Goal: Task Accomplishment & Management: Manage account settings

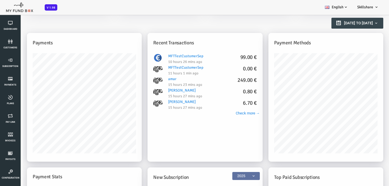
scroll to position [57, 0]
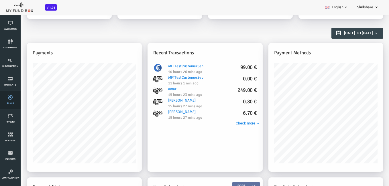
click at [15, 99] on icon at bounding box center [10, 97] width 17 height 5
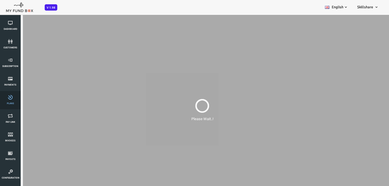
scroll to position [0, 0]
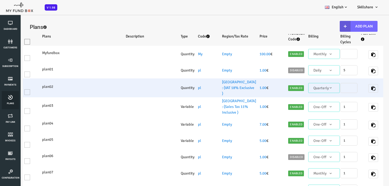
select select "100"
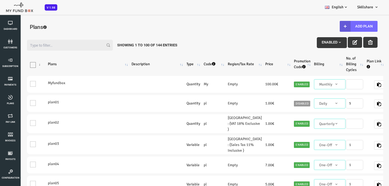
click at [25, 62] on th "\a\9\9\9\9\9\9\9\9\9\9\9\a\9\9\9\9\9\9\9\9\9\9 \9\9\a\9\9\9\9\9\9\9\9\9\9 \9\9\…" at bounding box center [20, 64] width 19 height 19
click at [27, 67] on th "\a\9\9\9\9\9\9\9\9\9\9\9\a\9\9\9\9\9\9\9\9\9\9 \9\9\a\9\9\9\9\9\9\9\9\9\9 \9\9\…" at bounding box center [20, 64] width 19 height 19
click at [11, 22] on icon at bounding box center [10, 23] width 17 height 5
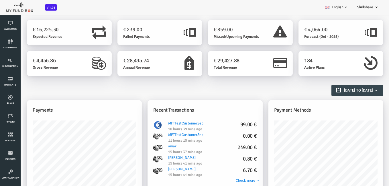
drag, startPoint x: 364, startPoint y: 14, endPoint x: 150, endPoint y: 104, distance: 231.8
click at [150, 104] on div "Recent Transactions" at bounding box center [189, 110] width 115 height 20
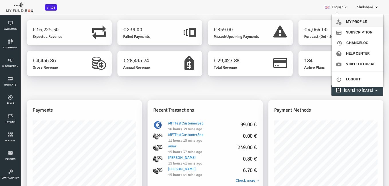
click at [345, 23] on link "My profile" at bounding box center [357, 22] width 52 height 10
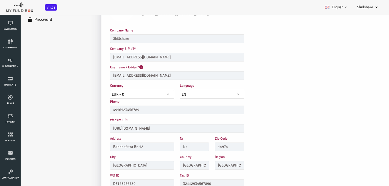
scroll to position [39, 0]
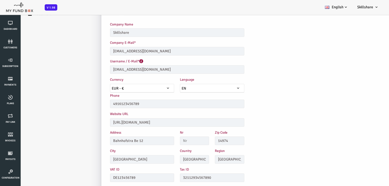
click at [112, 88] on span "EUR - €" at bounding box center [127, 89] width 64 height 6
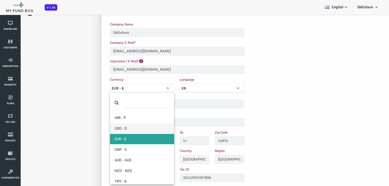
select select "2"
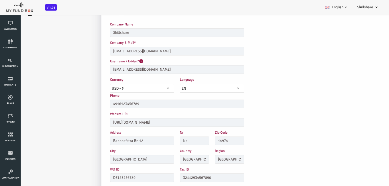
scroll to position [16, 0]
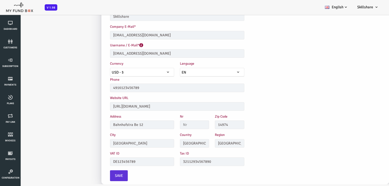
click at [108, 178] on button "Save" at bounding box center [103, 175] width 18 height 11
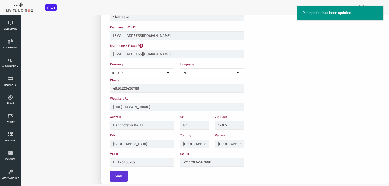
scroll to position [39, 0]
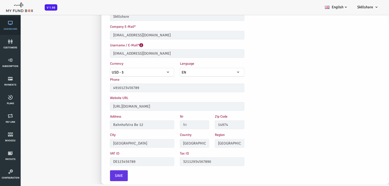
click at [0, 0] on span "Dashboard" at bounding box center [0, 0] width 0 height 0
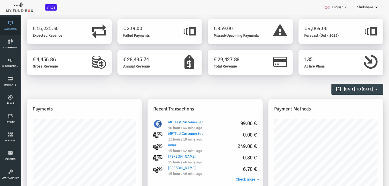
scroll to position [0, 0]
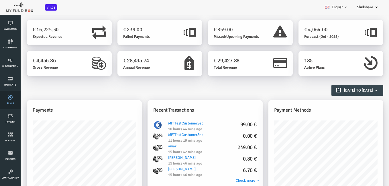
click at [0, 0] on span "Plans" at bounding box center [0, 0] width 0 height 0
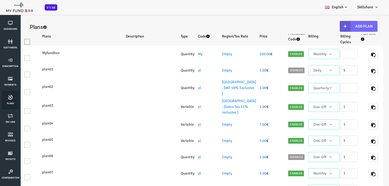
scroll to position [2, 0]
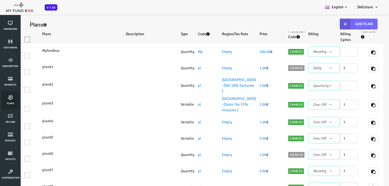
select select "100"
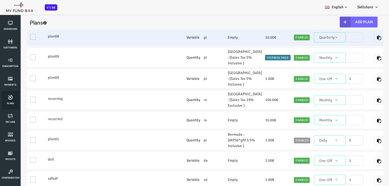
scroll to position [0, 0]
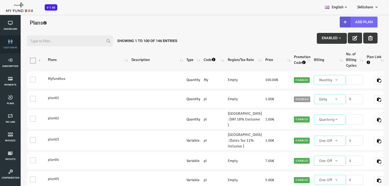
click at [11, 49] on link "customers" at bounding box center [10, 44] width 17 height 18
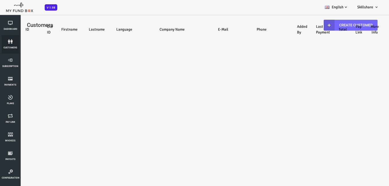
select select "100"
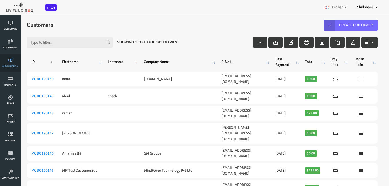
click at [13, 61] on icon at bounding box center [10, 60] width 17 height 5
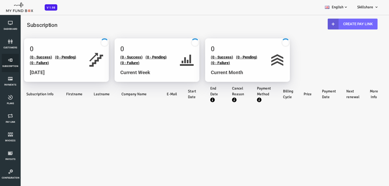
select select "100"
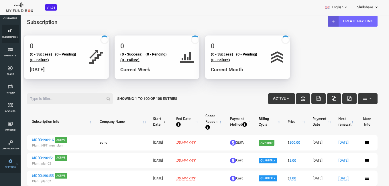
scroll to position [29, 0]
click at [8, 142] on icon at bounding box center [11, 143] width 18 height 5
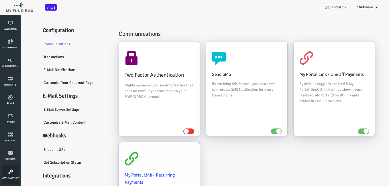
scroll to position [0, 0]
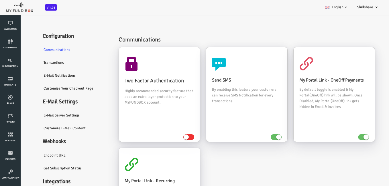
click at [38, 62] on link "Transactions" at bounding box center [60, 62] width 74 height 13
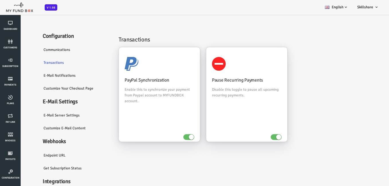
click at [46, 76] on link "E-Mail Notifications" at bounding box center [60, 75] width 74 height 13
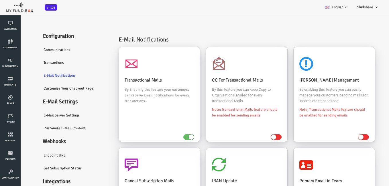
click at [57, 89] on link "Customize Your Checkout Page" at bounding box center [60, 88] width 74 height 13
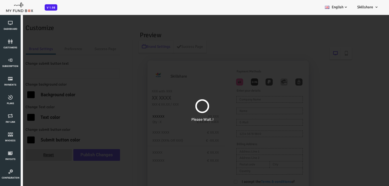
type input "Pay Now"
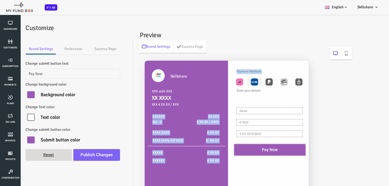
drag, startPoint x: 205, startPoint y: 104, endPoint x: 245, endPoint y: 82, distance: 46.0
click at [245, 82] on div "Skillshare XXX with XXX XX XXXX XXX € XX.XX / XXX XXXXXX Qty : X XX XXX € XX.XX…" at bounding box center [212, 137] width 167 height 152
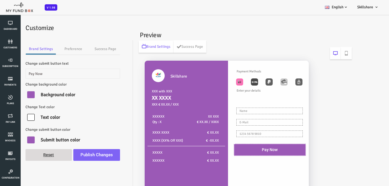
drag, startPoint x: 245, startPoint y: 82, endPoint x: 326, endPoint y: 86, distance: 80.9
click at [326, 86] on div "Skillshare XXX with XXX XX XXXX XXX € XX.XX / XXX XXXXXX Qty : X XX XXX € XX.XX…" at bounding box center [229, 148] width 213 height 186
click at [9, 23] on icon at bounding box center [10, 23] width 17 height 5
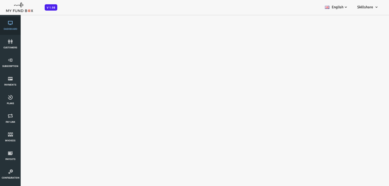
click at [0, 0] on span "Dashboard" at bounding box center [0, 0] width 0 height 0
click at [15, 27] on link "Dashboard" at bounding box center [10, 26] width 17 height 18
click at [5, 97] on icon at bounding box center [10, 97] width 17 height 5
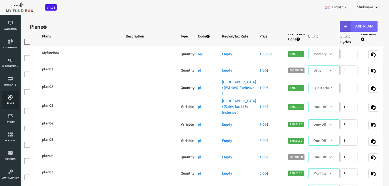
select select "100"
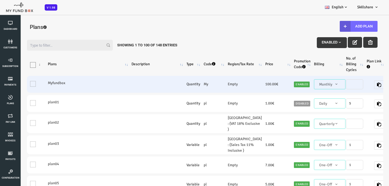
click at [21, 84] on td "One" at bounding box center [20, 84] width 19 height 17
click at [17, 86] on td "One" at bounding box center [20, 84] width 19 height 17
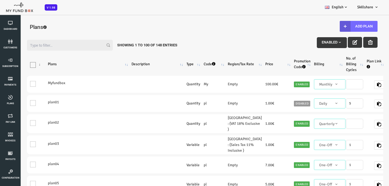
click at [346, 37] on div "Enabled" at bounding box center [331, 42] width 61 height 11
click at [342, 44] on button "button" at bounding box center [339, 42] width 14 height 11
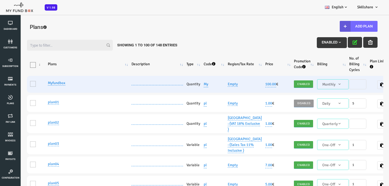
click at [16, 83] on td "One" at bounding box center [20, 84] width 19 height 17
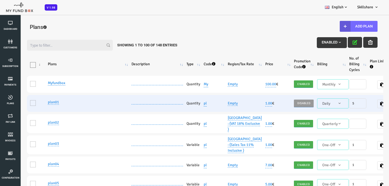
click at [16, 100] on td "One" at bounding box center [20, 103] width 19 height 17
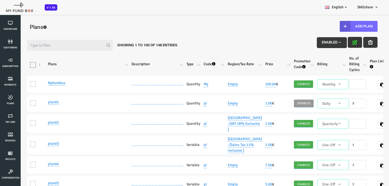
click at [335, 43] on button "button" at bounding box center [339, 42] width 14 height 11
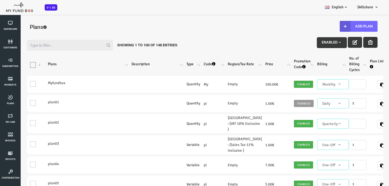
click at [356, 43] on icon "button" at bounding box center [354, 42] width 5 height 5
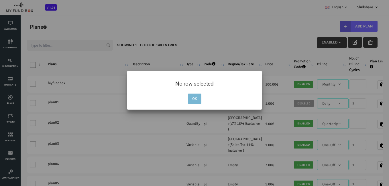
click at [195, 94] on button "OK" at bounding box center [194, 99] width 13 height 10
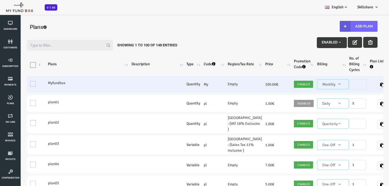
click at [15, 84] on td "One" at bounding box center [20, 84] width 19 height 17
drag, startPoint x: 23, startPoint y: 83, endPoint x: 46, endPoint y: 88, distance: 22.8
click at [26, 83] on td "One" at bounding box center [20, 84] width 19 height 17
click at [47, 88] on td "Myfundbox" at bounding box center [73, 84] width 84 height 17
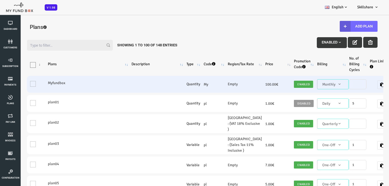
click at [19, 83] on td "One" at bounding box center [20, 84] width 19 height 17
click at [19, 85] on td "One" at bounding box center [20, 84] width 19 height 17
click at [15, 81] on td "One" at bounding box center [20, 84] width 19 height 17
click at [185, 88] on td "Quantity" at bounding box center [177, 84] width 17 height 17
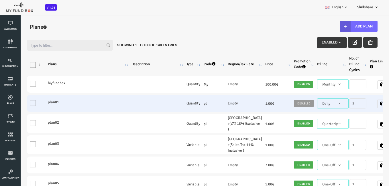
click at [21, 99] on td "One" at bounding box center [20, 103] width 19 height 17
click at [15, 102] on td "One" at bounding box center [20, 103] width 19 height 17
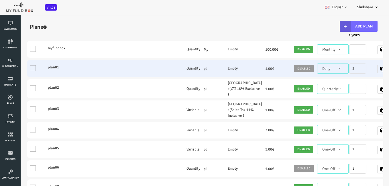
scroll to position [86, 0]
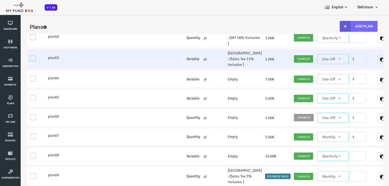
click at [19, 68] on td "One" at bounding box center [20, 59] width 19 height 19
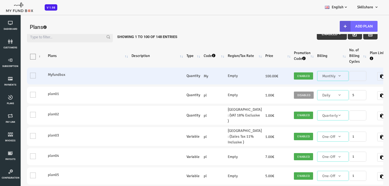
scroll to position [0, 0]
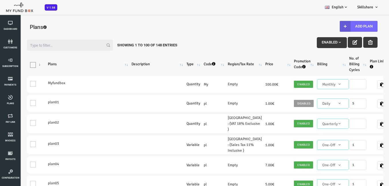
click at [96, 66] on th "Plans" at bounding box center [73, 64] width 84 height 19
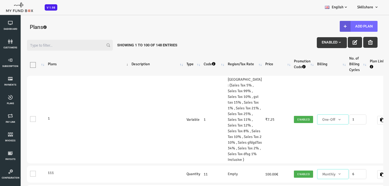
drag, startPoint x: 48, startPoint y: 55, endPoint x: 62, endPoint y: 65, distance: 17.4
click at [57, 64] on th "Plans" at bounding box center [73, 64] width 84 height 19
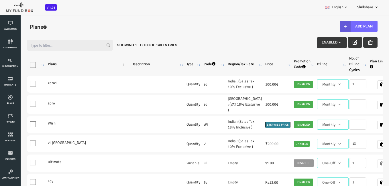
click at [62, 65] on th "Plans" at bounding box center [73, 64] width 84 height 19
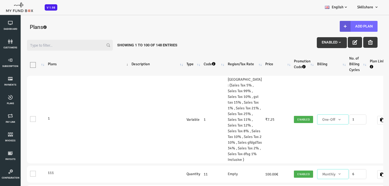
click at [64, 65] on th "Plans" at bounding box center [73, 64] width 84 height 19
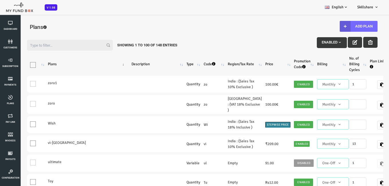
click at [64, 65] on th "Plans" at bounding box center [73, 64] width 84 height 19
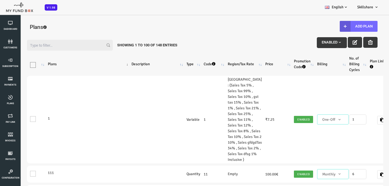
click at [64, 65] on th "Plans" at bounding box center [73, 64] width 84 height 19
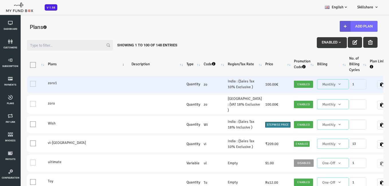
click at [144, 78] on td at bounding box center [141, 84] width 55 height 17
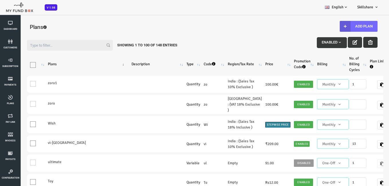
drag, startPoint x: 354, startPoint y: 42, endPoint x: 352, endPoint y: 47, distance: 6.2
click at [352, 47] on button "button" at bounding box center [354, 42] width 14 height 11
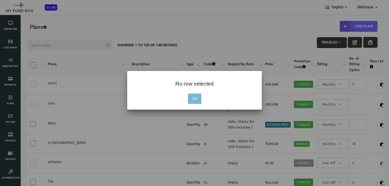
drag, startPoint x: 193, startPoint y: 97, endPoint x: 198, endPoint y: 92, distance: 6.7
click at [194, 97] on button "OK" at bounding box center [194, 99] width 13 height 10
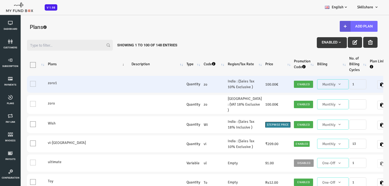
scroll to position [29, 0]
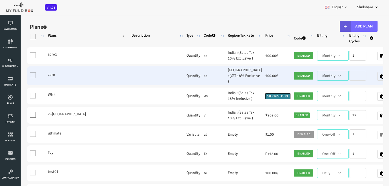
click at [199, 82] on td "zo" at bounding box center [198, 75] width 24 height 19
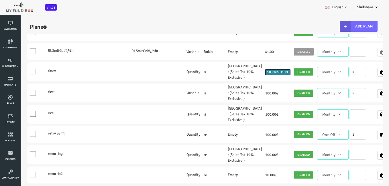
scroll to position [544, 0]
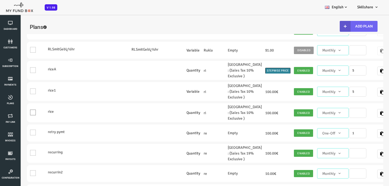
click at [351, 24] on button "Add Plan" at bounding box center [343, 26] width 38 height 11
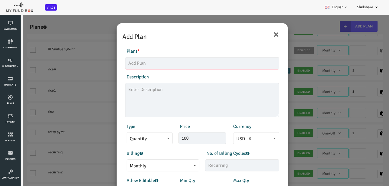
click at [151, 63] on input "text" at bounding box center [187, 63] width 154 height 12
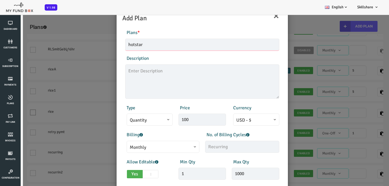
scroll to position [29, 0]
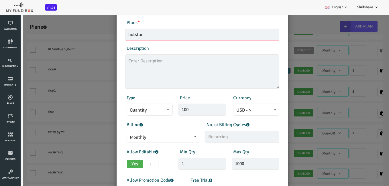
type input "hotstar"
click at [185, 112] on input "100" at bounding box center [187, 110] width 48 height 12
type input "1"
type input "99.00"
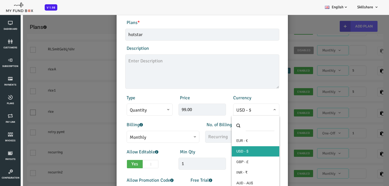
click at [251, 109] on span "USD - $" at bounding box center [241, 110] width 40 height 7
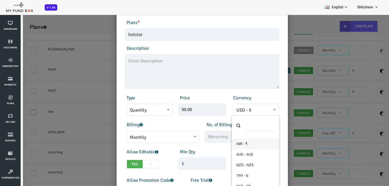
select select "1"
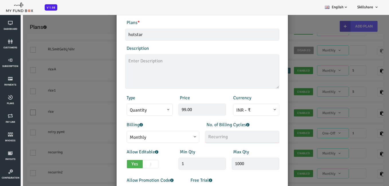
click at [204, 138] on input "text" at bounding box center [226, 137] width 74 height 12
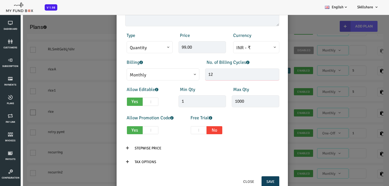
scroll to position [95, 0]
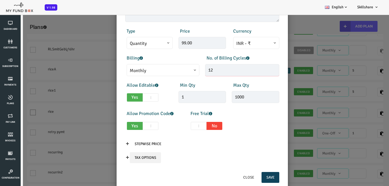
type input "12"
click at [121, 157] on input "Tax Options" at bounding box center [129, 157] width 31 height 11
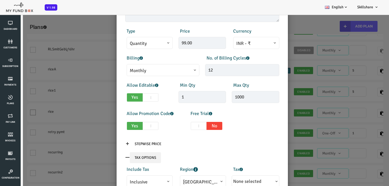
scroll to position [123, 0]
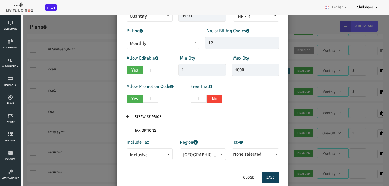
click at [238, 153] on span "None selected" at bounding box center [232, 154] width 28 height 6
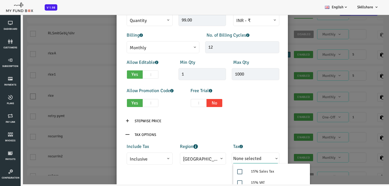
scroll to position [102, 0]
click at [225, 171] on span at bounding box center [224, 171] width 5 height 5
click at [226, 171] on input "15% Sales Tax" at bounding box center [228, 171] width 5 height 5
checkbox input "true"
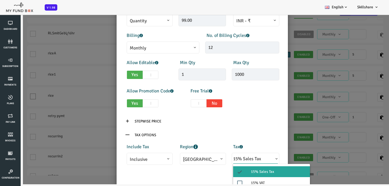
click at [250, 130] on p "Tax Options" at bounding box center [187, 135] width 154 height 11
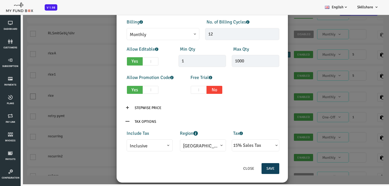
scroll to position [123, 0]
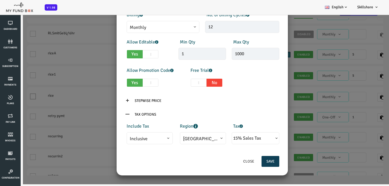
click at [255, 160] on button "Save" at bounding box center [255, 161] width 18 height 11
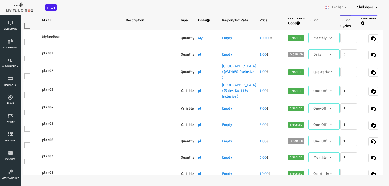
scroll to position [0, 0]
select select "100"
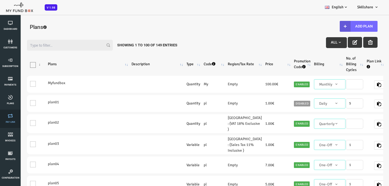
click at [12, 116] on icon at bounding box center [10, 116] width 17 height 5
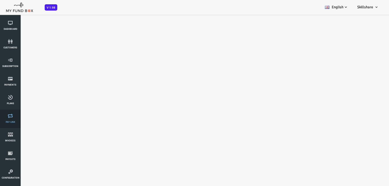
select select "100"
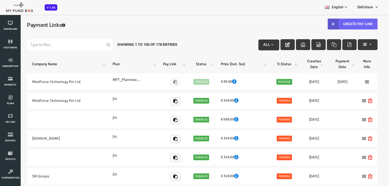
click at [334, 23] on link "Create Pay Link" at bounding box center [337, 24] width 50 height 11
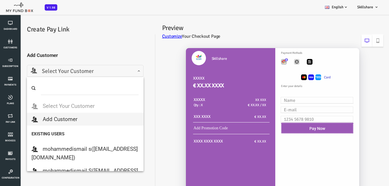
click at [118, 72] on span "Select Your Customer" at bounding box center [69, 71] width 109 height 9
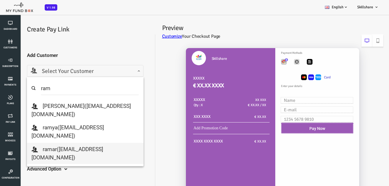
type input "ram"
select select "[EMAIL_ADDRESS][DOMAIN_NAME]"
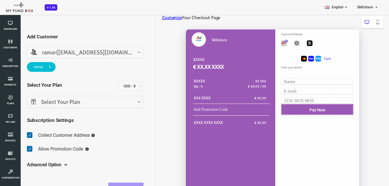
scroll to position [29, 0]
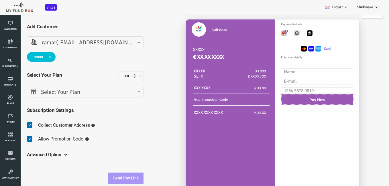
click at [113, 90] on span "Select Your Plan" at bounding box center [69, 92] width 109 height 9
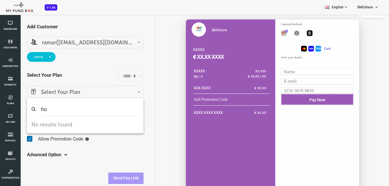
type input "h"
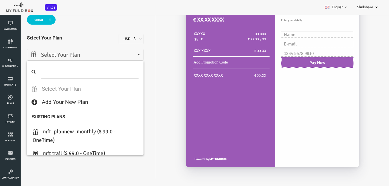
scroll to position [0, 0]
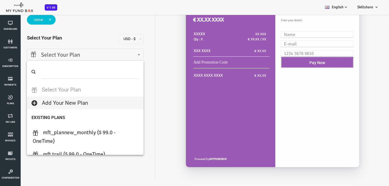
click at [57, 90] on li "Select Your Plan" at bounding box center [69, 89] width 116 height 13
select select
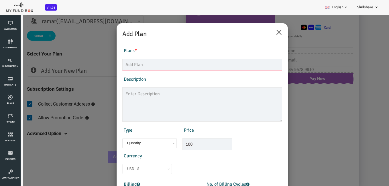
click at [183, 64] on input "text" at bounding box center [187, 65] width 160 height 12
type input "j"
type input "h"
click at [267, 30] on div "× Add Plan" at bounding box center [186, 31] width 171 height 16
click at [260, 36] on button "×" at bounding box center [263, 31] width 6 height 12
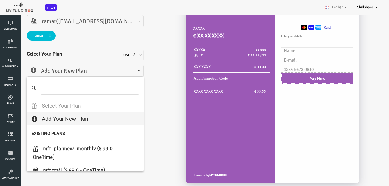
click at [94, 76] on span "Add Your New Plan" at bounding box center [69, 71] width 116 height 12
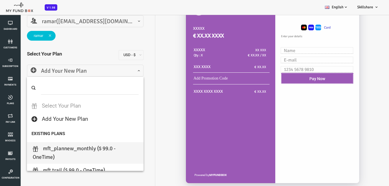
select select "MFT_Plannew_Monthly"
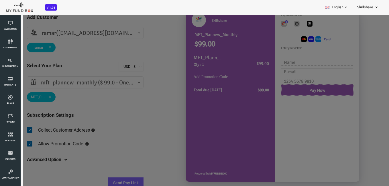
scroll to position [24, 0]
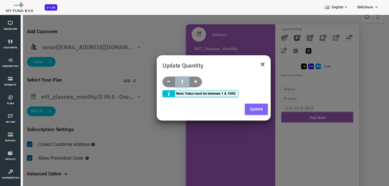
click at [238, 110] on button "Update" at bounding box center [240, 109] width 23 height 11
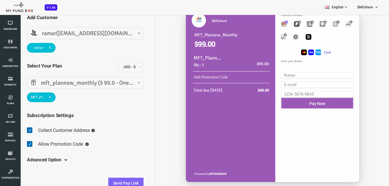
scroll to position [38, 0]
click at [108, 179] on button "Send Pay Link" at bounding box center [110, 182] width 35 height 11
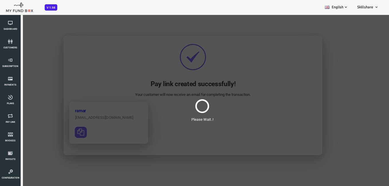
scroll to position [0, 0]
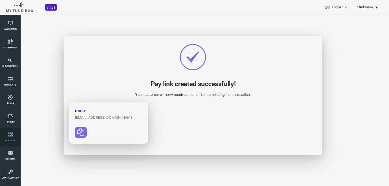
click at [3, 139] on link "Invoices" at bounding box center [10, 137] width 17 height 18
click at [0, 0] on span "Invoices" at bounding box center [0, 0] width 0 height 0
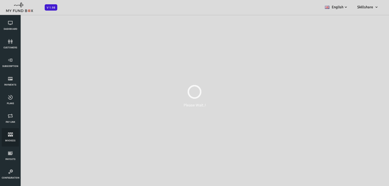
select select "100"
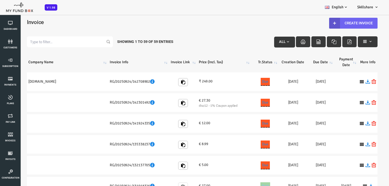
click at [348, 20] on link "Create Invoice" at bounding box center [337, 23] width 48 height 11
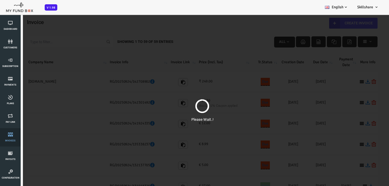
click at [12, 142] on link "Invoices" at bounding box center [10, 137] width 17 height 18
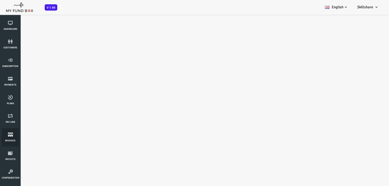
select select "100"
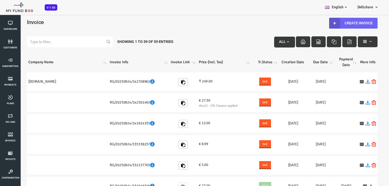
click at [338, 21] on link "Create Invoice" at bounding box center [337, 23] width 48 height 11
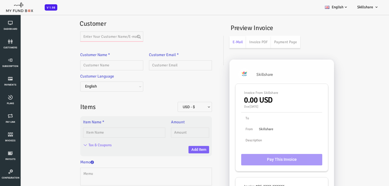
click at [103, 38] on input "text" at bounding box center [96, 36] width 63 height 10
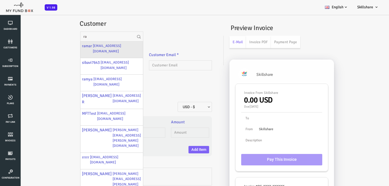
click at [108, 47] on div "ramar [EMAIL_ADDRESS][DOMAIN_NAME]" at bounding box center [96, 50] width 62 height 17
type input "ramar"
type input "[EMAIL_ADDRESS][DOMAIN_NAME]"
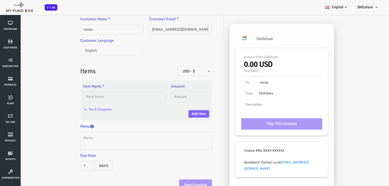
scroll to position [38, 0]
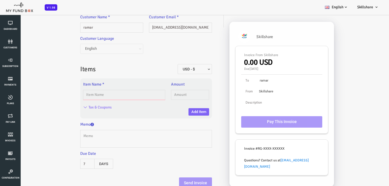
click at [117, 98] on input "text" at bounding box center [109, 95] width 82 height 10
type input "h"
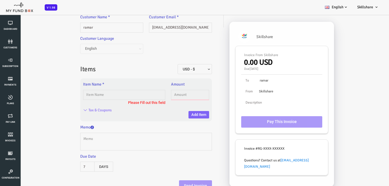
click at [165, 97] on input "text" at bounding box center [174, 95] width 38 height 10
click at [84, 93] on input "text" at bounding box center [109, 95] width 82 height 10
type input "MFT trail"
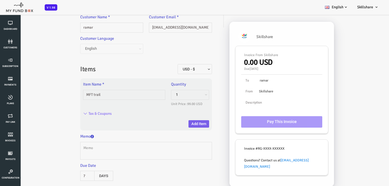
click at [187, 123] on button "Add Item" at bounding box center [183, 123] width 21 height 7
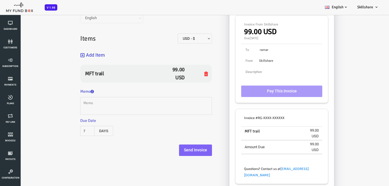
scroll to position [69, 0]
click at [134, 102] on textarea at bounding box center [131, 105] width 132 height 18
click at [172, 149] on button "Send Invoice" at bounding box center [179, 149] width 33 height 11
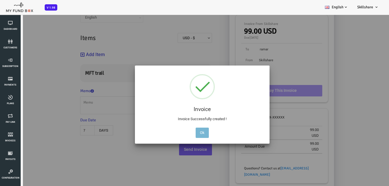
click at [185, 135] on button "Ok" at bounding box center [186, 133] width 13 height 10
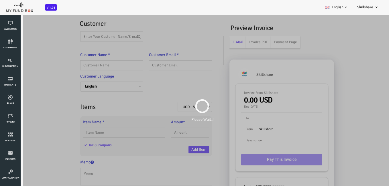
scroll to position [0, 0]
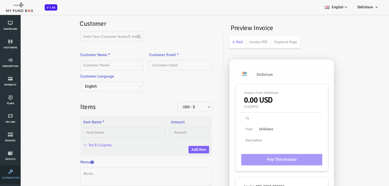
click at [8, 167] on link "Configuration" at bounding box center [10, 174] width 17 height 18
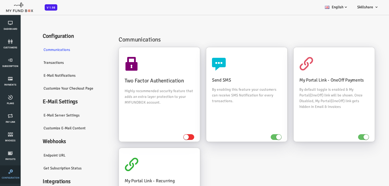
click at [0, 0] on span "Configuration" at bounding box center [0, 0] width 0 height 0
click at [46, 63] on link "Transactions" at bounding box center [60, 62] width 74 height 13
click at [41, 62] on link "Transactions" at bounding box center [60, 62] width 74 height 13
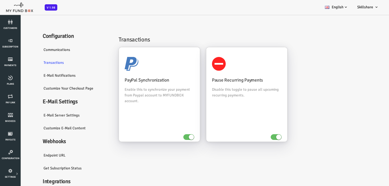
scroll to position [29, 0]
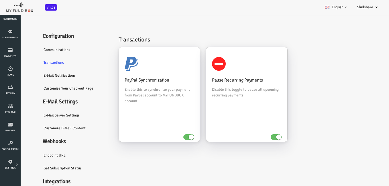
click at [37, 115] on link "E-Mail server settings" at bounding box center [60, 115] width 74 height 13
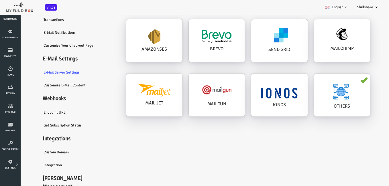
scroll to position [57, 0]
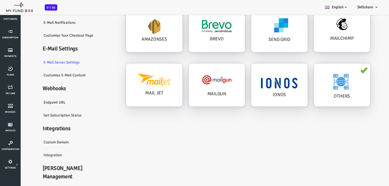
click at [44, 75] on link "Customize E-Mail Content" at bounding box center [60, 75] width 74 height 13
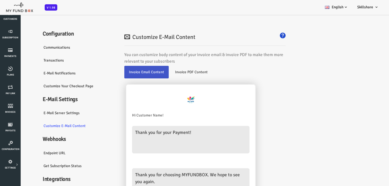
scroll to position [0, 0]
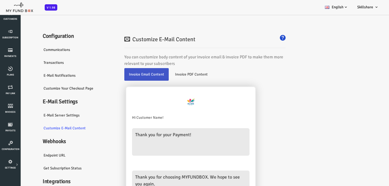
click at [39, 155] on link "Endpoint URL" at bounding box center [60, 155] width 74 height 13
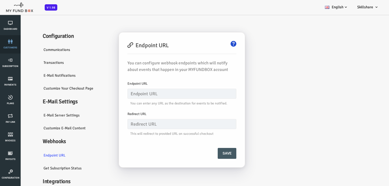
click at [0, 0] on span "customers" at bounding box center [0, 0] width 0 height 0
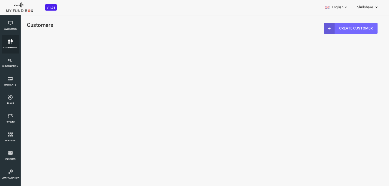
select select "100"
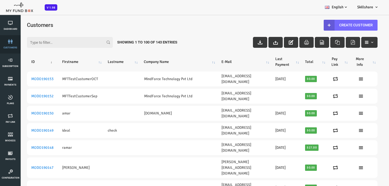
click at [7, 41] on icon at bounding box center [10, 41] width 17 height 5
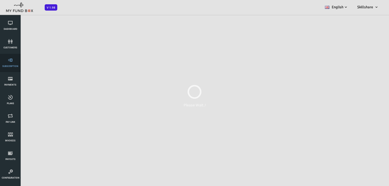
select select "100"
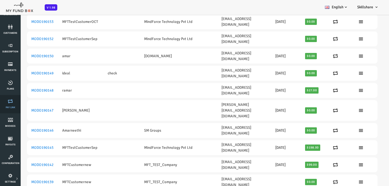
scroll to position [29, 0]
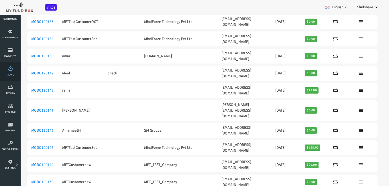
click at [15, 67] on icon at bounding box center [10, 68] width 17 height 5
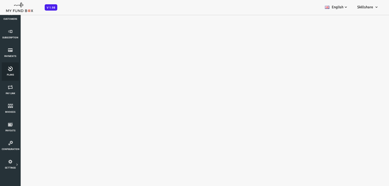
scroll to position [0, 0]
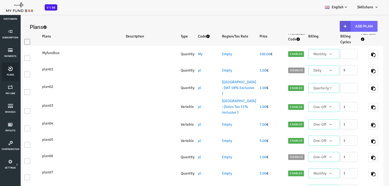
select select "100"
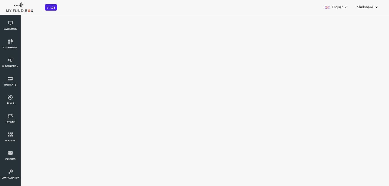
select select "100"
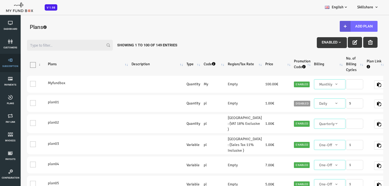
click at [3, 68] on link "Subscription" at bounding box center [10, 63] width 17 height 18
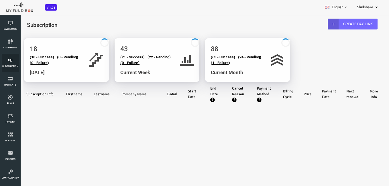
select select "100"
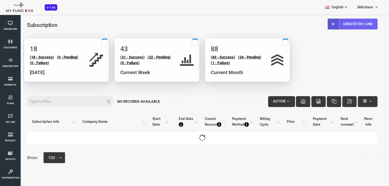
click at [347, 28] on link "Create Pay Link" at bounding box center [337, 24] width 50 height 11
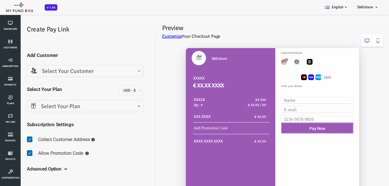
click at [102, 73] on span "Select Your Customer" at bounding box center [69, 71] width 109 height 9
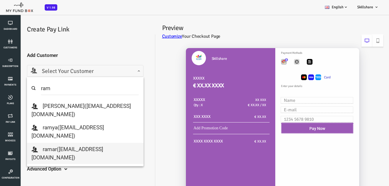
type input "ram"
select select "[EMAIL_ADDRESS][DOMAIN_NAME]"
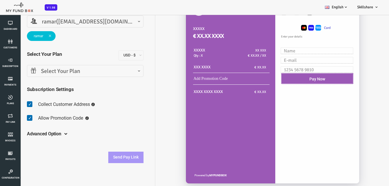
scroll to position [50, 0]
click at [103, 73] on span "Select Your Plan" at bounding box center [69, 71] width 109 height 9
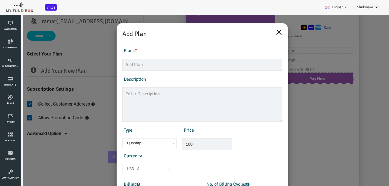
drag, startPoint x: 267, startPoint y: 26, endPoint x: 263, endPoint y: 36, distance: 10.9
click at [266, 29] on div "× Add Plan" at bounding box center [186, 31] width 171 height 16
click at [263, 36] on button "×" at bounding box center [263, 31] width 6 height 12
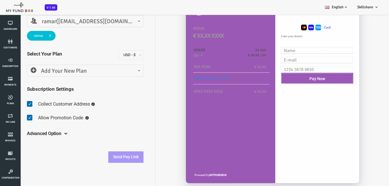
scroll to position [16, 0]
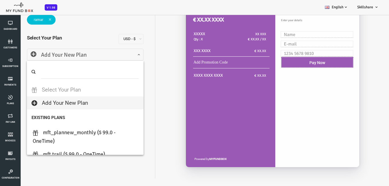
click at [70, 56] on span "Add Your New Plan" at bounding box center [69, 55] width 109 height 9
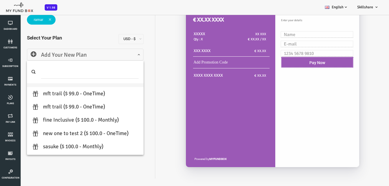
scroll to position [61, 0]
click at [158, 105] on div "Skillshare XXXXX € XX.XX XXXX XXXXX Qty : X XX XXX € XX.XX / XX XXX XXXX € XX.XX" at bounding box center [254, 78] width 228 height 202
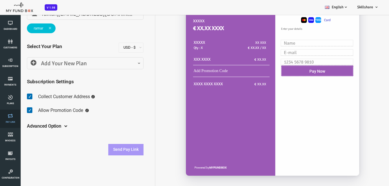
scroll to position [0, 0]
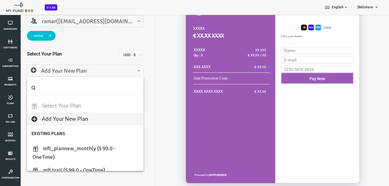
click at [92, 73] on span "Add Your New Plan" at bounding box center [69, 71] width 109 height 9
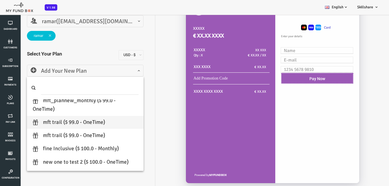
scroll to position [57, 0]
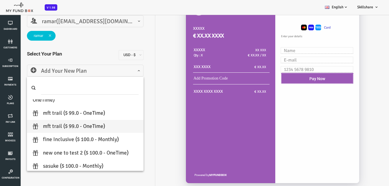
select select "MFT trail"
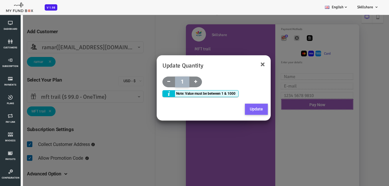
click at [237, 108] on button "Update" at bounding box center [240, 109] width 23 height 11
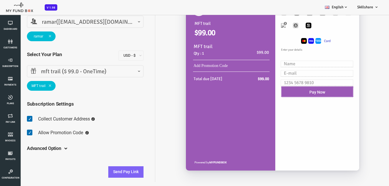
scroll to position [16, 0]
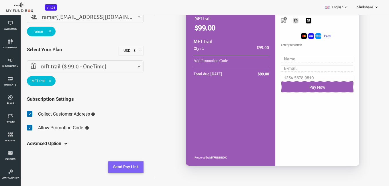
click at [106, 169] on button "Send Pay Link" at bounding box center [110, 166] width 35 height 11
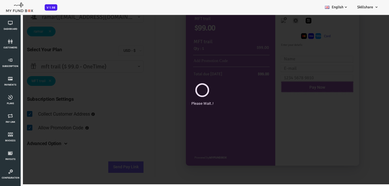
scroll to position [0, 0]
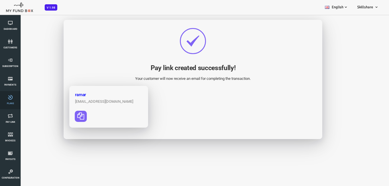
click at [11, 98] on icon at bounding box center [10, 97] width 17 height 5
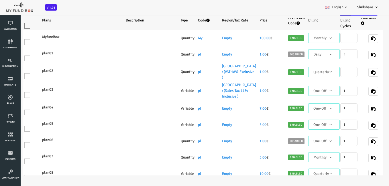
select select "100"
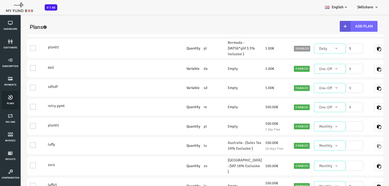
scroll to position [315, 0]
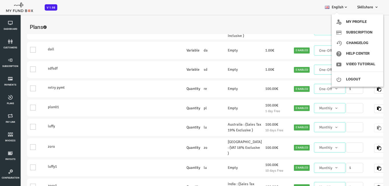
click at [368, 9] on span "Skillshare" at bounding box center [365, 7] width 16 height 5
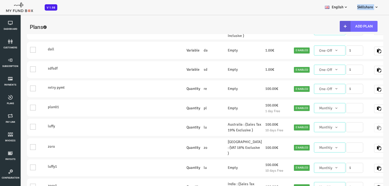
click at [368, 9] on span "Skillshare" at bounding box center [365, 7] width 16 height 5
drag, startPoint x: 368, startPoint y: 23, endPoint x: 289, endPoint y: 49, distance: 82.8
click at [278, 33] on link "Disabled" at bounding box center [286, 30] width 16 height 6
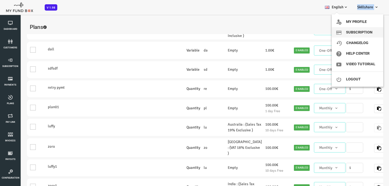
click at [356, 34] on link "Subscription" at bounding box center [357, 32] width 52 height 10
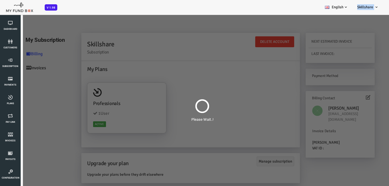
scroll to position [0, 0]
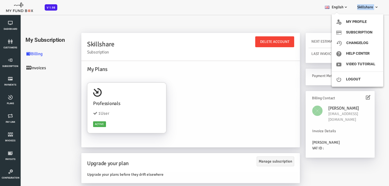
click at [369, 11] on link "Skillshare" at bounding box center [367, 7] width 31 height 14
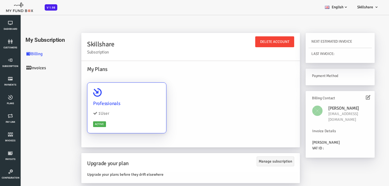
click at [84, 118] on div "Professionals 1 User Active" at bounding box center [111, 108] width 79 height 51
click at [138, 96] on input "Professionals 1 User Active" at bounding box center [143, 90] width 11 height 11
radio input "true"
click at [186, 111] on div "Professionals 1 User Active" at bounding box center [175, 111] width 213 height 62
click at [101, 99] on div "Professionals 1 User Active" at bounding box center [111, 108] width 79 height 51
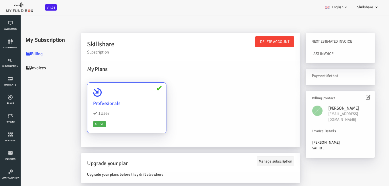
click at [138, 96] on input "Professionals 1 User Active" at bounding box center [143, 90] width 11 height 11
click at [32, 69] on link "Invoices" at bounding box center [34, 68] width 57 height 14
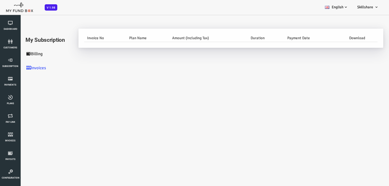
click at [22, 52] on link "Billing" at bounding box center [34, 54] width 57 height 14
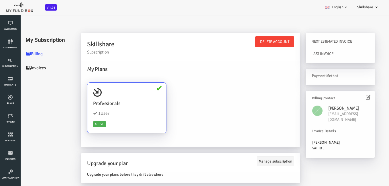
click at [28, 67] on link "Invoices" at bounding box center [34, 68] width 57 height 14
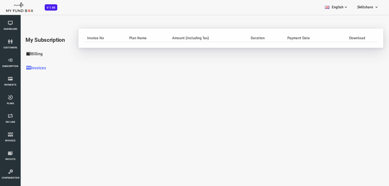
click at [22, 54] on link "Billing" at bounding box center [34, 54] width 57 height 14
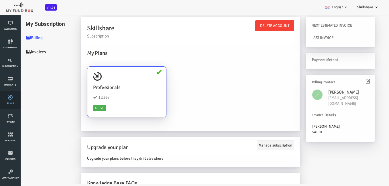
click at [0, 0] on span "Plans" at bounding box center [0, 0] width 0 height 0
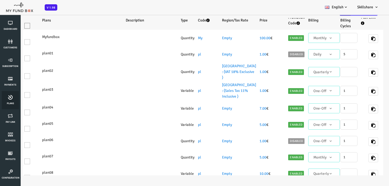
select select "100"
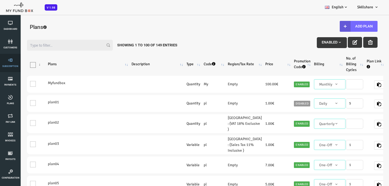
click at [0, 0] on span "Subscription" at bounding box center [0, 0] width 0 height 0
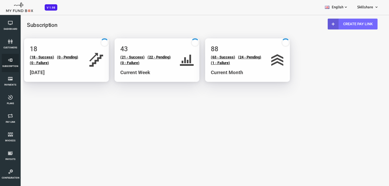
select select "100"
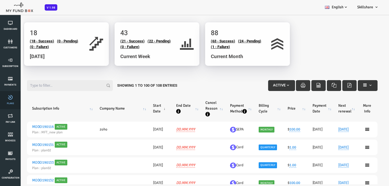
click at [0, 0] on span "Plans" at bounding box center [0, 0] width 0 height 0
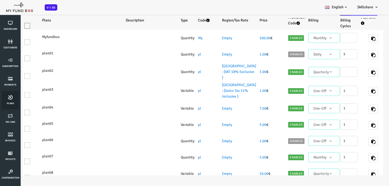
select select "100"
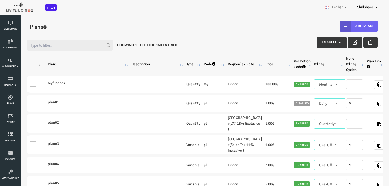
click at [344, 27] on button "Add Plan" at bounding box center [343, 26] width 38 height 11
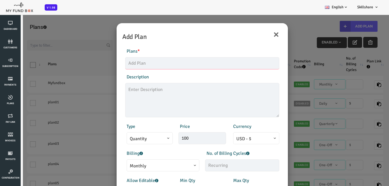
click at [177, 62] on input "text" at bounding box center [187, 63] width 154 height 12
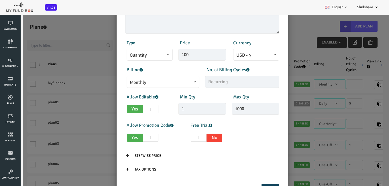
scroll to position [86, 0]
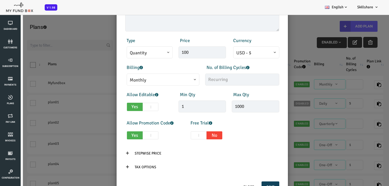
type input "metflix"
click at [179, 53] on input "100" at bounding box center [187, 52] width 48 height 12
type input "1"
type input "149.00"
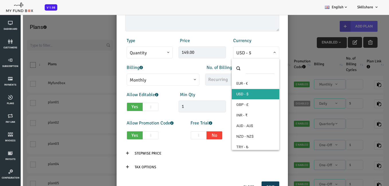
click at [232, 54] on span "USD - $" at bounding box center [241, 53] width 40 height 7
select select "1"
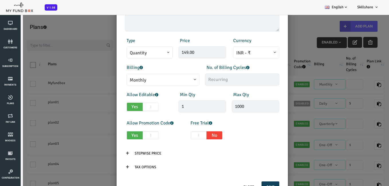
click at [228, 73] on div "No. of Billing Cycles" at bounding box center [227, 74] width 80 height 21
click at [224, 80] on input "text" at bounding box center [226, 80] width 74 height 12
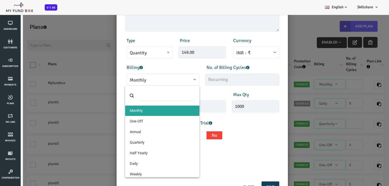
click at [131, 81] on span "Monthly" at bounding box center [147, 80] width 66 height 7
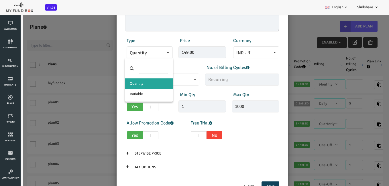
click at [146, 56] on span "Quantity" at bounding box center [134, 53] width 40 height 7
click at [141, 100] on ul "Quantity Variable" at bounding box center [134, 89] width 48 height 23
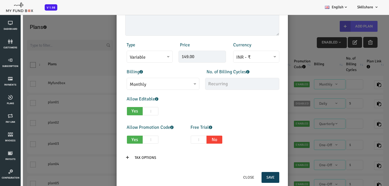
click at [151, 57] on span "Variable" at bounding box center [134, 57] width 40 height 7
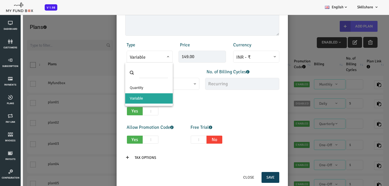
click at [140, 83] on span at bounding box center [134, 73] width 48 height 20
select select "1"
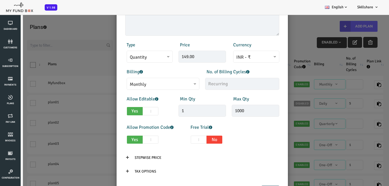
scroll to position [95, 0]
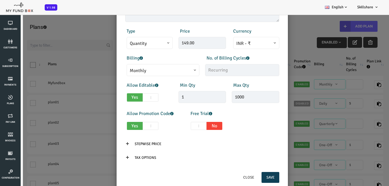
click at [253, 173] on button "Save" at bounding box center [255, 177] width 18 height 11
click at [127, 159] on input "Tax Options" at bounding box center [129, 157] width 31 height 11
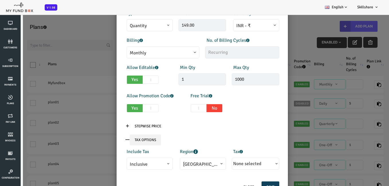
scroll to position [123, 0]
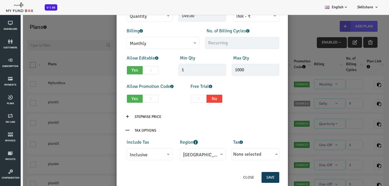
click at [247, 152] on button "None selected" at bounding box center [240, 154] width 45 height 9
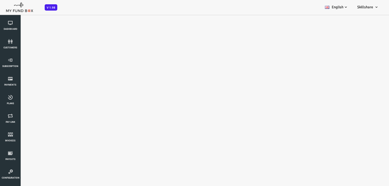
scroll to position [0, 0]
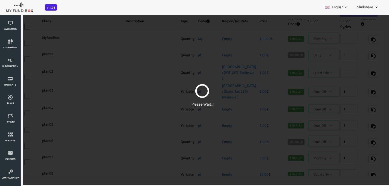
select select "100"
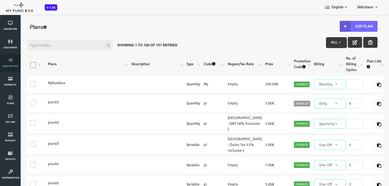
click at [2, 62] on link "Subscription" at bounding box center [10, 63] width 17 height 18
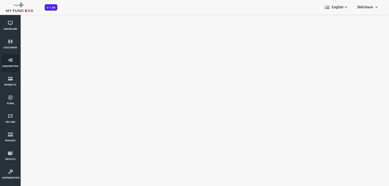
select select "100"
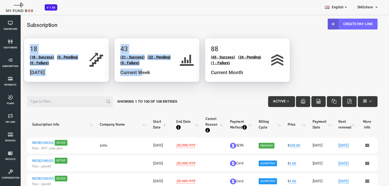
drag, startPoint x: 122, startPoint y: 74, endPoint x: 18, endPoint y: 44, distance: 108.0
click at [18, 38] on div "18 (18 - Success) (0 - Pending) (0 - Failure) Today 43 (21 - Success) (22 - Pen…" at bounding box center [187, 38] width 362 height 0
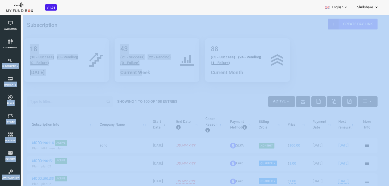
drag, startPoint x: 18, startPoint y: 29, endPoint x: 390, endPoint y: 94, distance: 377.1
click at [388, 94] on html "Subscriber not found Beneficiary Not Found Partner Not Found!!!! Please Fill ou…" at bounding box center [194, 93] width 389 height 186
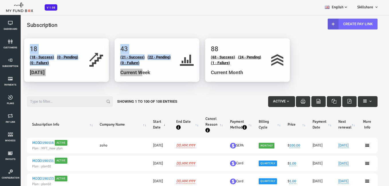
click at [114, 53] on div "43 (21 - Success) (22 - Pending) (0 - Failure) Current Week" at bounding box center [132, 60] width 54 height 32
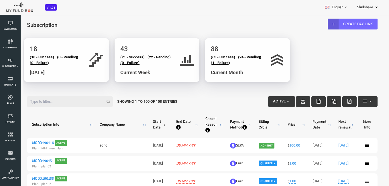
click at [0, 0] on span "Pay Link" at bounding box center [0, 0] width 0 height 0
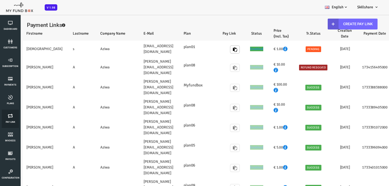
select select "100"
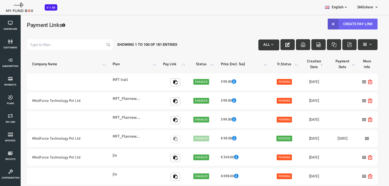
click at [348, 21] on link "Create Pay Link" at bounding box center [337, 24] width 50 height 11
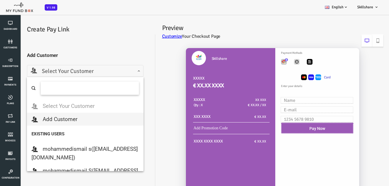
click at [119, 73] on span "Select Your Customer" at bounding box center [69, 71] width 109 height 9
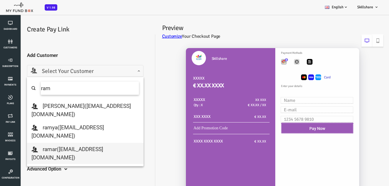
type input "ram"
select select "[EMAIL_ADDRESS][DOMAIN_NAME]"
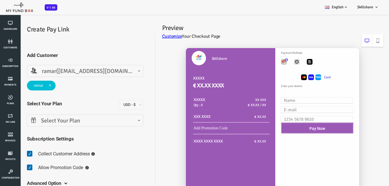
click at [64, 120] on span "Select Your Plan" at bounding box center [69, 120] width 109 height 9
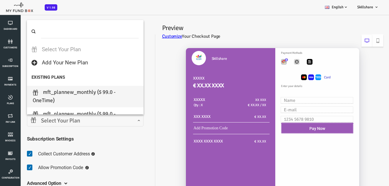
select select "MFT_Plannew_Monthly"
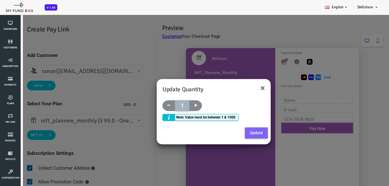
click at [237, 130] on button "Update" at bounding box center [240, 132] width 23 height 11
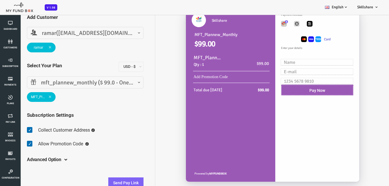
scroll to position [16, 0]
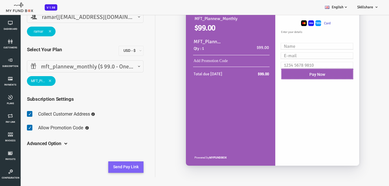
click at [101, 168] on button "Send Pay Link" at bounding box center [110, 166] width 35 height 11
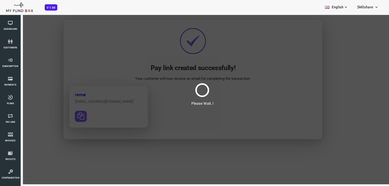
scroll to position [0, 0]
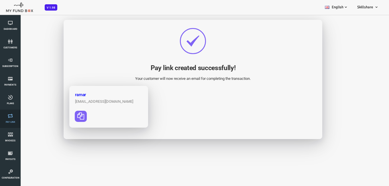
click at [9, 124] on link "Pay Link" at bounding box center [10, 119] width 17 height 18
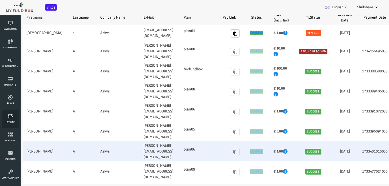
select select "100"
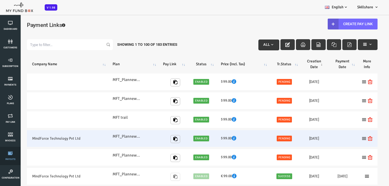
click at [15, 151] on icon at bounding box center [10, 153] width 17 height 5
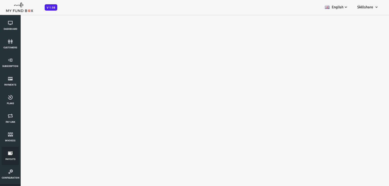
select select "100"
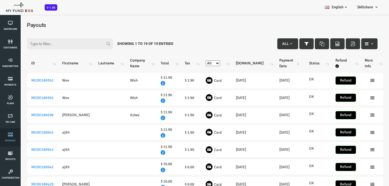
click at [0, 0] on span "Invoices" at bounding box center [0, 0] width 0 height 0
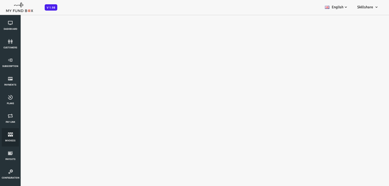
select select "100"
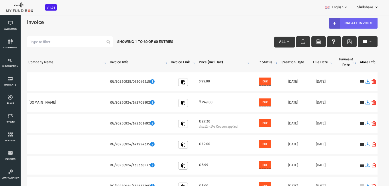
click at [331, 25] on link "Create Invoice" at bounding box center [337, 23] width 48 height 11
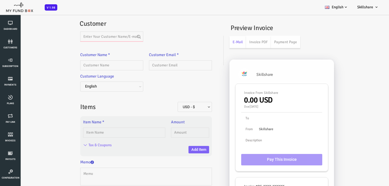
click at [93, 36] on input "text" at bounding box center [96, 36] width 63 height 10
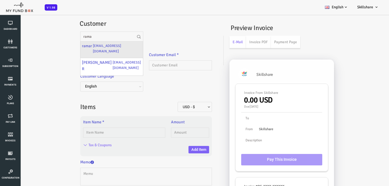
click at [112, 50] on div "ramar [EMAIL_ADDRESS][DOMAIN_NAME]" at bounding box center [96, 50] width 62 height 17
type input "ramar"
type input "[EMAIL_ADDRESS][DOMAIN_NAME]"
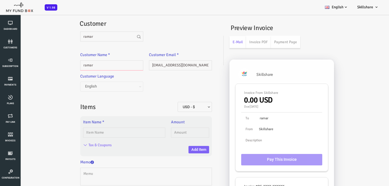
click at [104, 68] on input "ramar" at bounding box center [96, 65] width 63 height 10
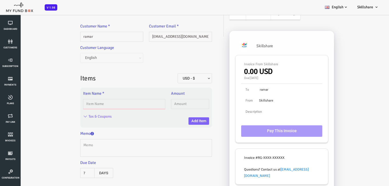
click at [130, 101] on input "text" at bounding box center [109, 104] width 82 height 10
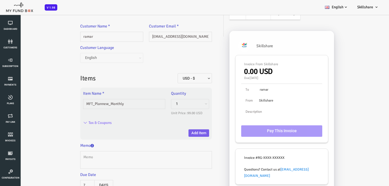
click at [177, 133] on button "Add Item" at bounding box center [183, 132] width 21 height 7
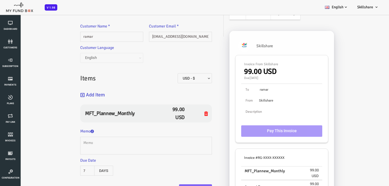
click at [69, 94] on button "Add Item" at bounding box center [77, 95] width 25 height 12
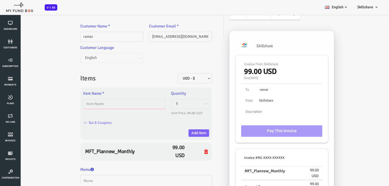
click at [114, 105] on input "text" at bounding box center [109, 104] width 82 height 10
click at [177, 133] on button "Add Item" at bounding box center [183, 132] width 21 height 7
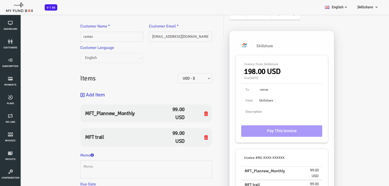
click at [71, 91] on button "Add Item" at bounding box center [77, 95] width 25 height 12
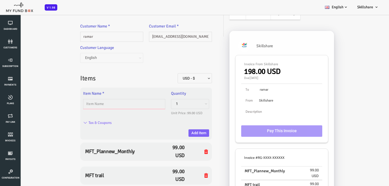
click at [90, 101] on input "text" at bounding box center [109, 104] width 82 height 10
type input "new one to test 2"
click at [178, 131] on button "Add Item" at bounding box center [183, 132] width 21 height 7
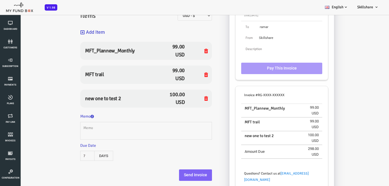
scroll to position [96, 0]
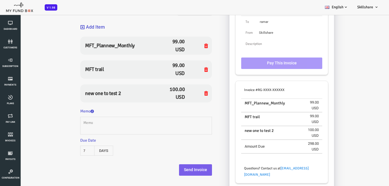
click at [173, 174] on button "Send Invoice" at bounding box center [179, 169] width 33 height 11
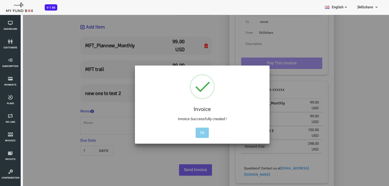
click at [184, 133] on button "Ok" at bounding box center [186, 133] width 13 height 10
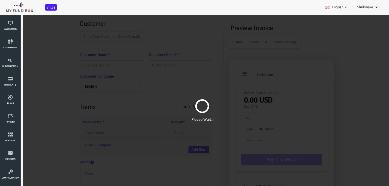
scroll to position [0, 0]
